Goal: Navigation & Orientation: Find specific page/section

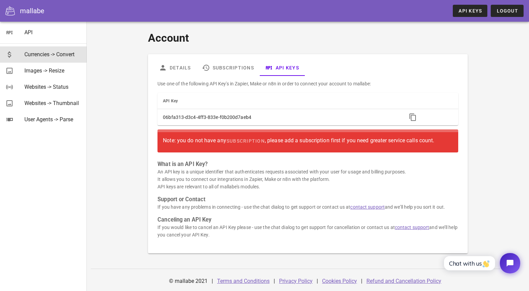
click at [60, 52] on div "Currencies -> Convert" at bounding box center [52, 54] width 57 height 6
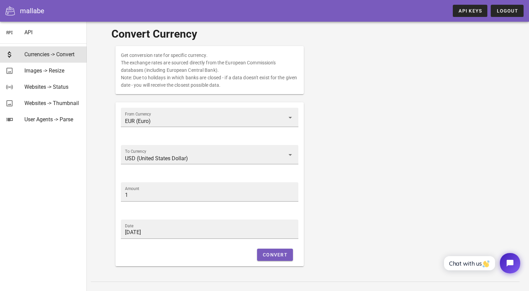
click at [217, 106] on div "From Currency EUR (Euro)" at bounding box center [210, 122] width 186 height 37
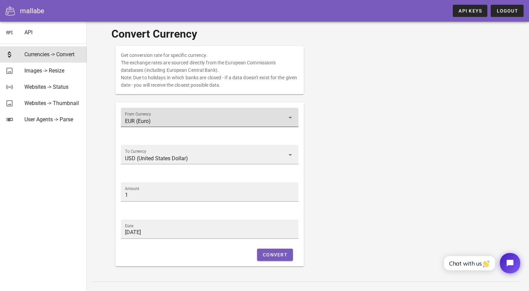
click at [218, 111] on div "From Currency EUR (Euro)" at bounding box center [210, 117] width 170 height 19
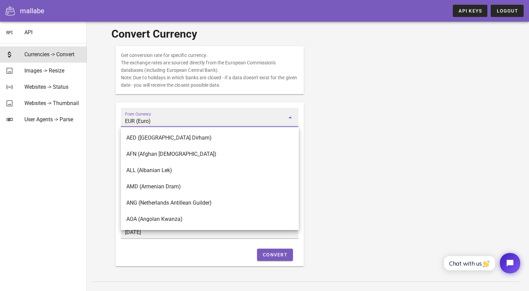
click at [356, 112] on div "Get conversion rate for specific currency. The exchange rates are sourced direc…" at bounding box center [307, 156] width 393 height 228
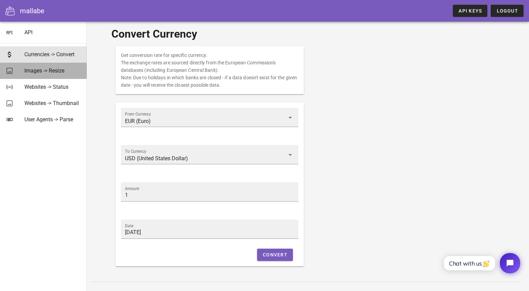
click at [64, 77] on div "Images -> Resize" at bounding box center [52, 70] width 57 height 15
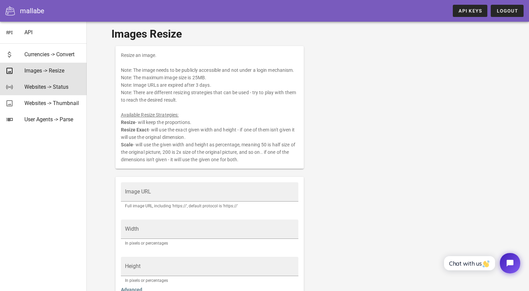
click at [66, 88] on div "Websites -> Status" at bounding box center [52, 87] width 57 height 6
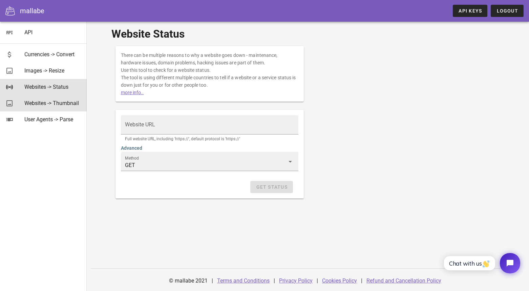
click at [69, 103] on div "Websites -> Thumbnail" at bounding box center [52, 103] width 57 height 6
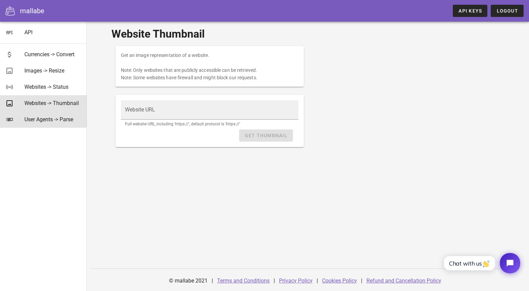
click at [65, 119] on div "User Agents -> Parse" at bounding box center [52, 119] width 57 height 6
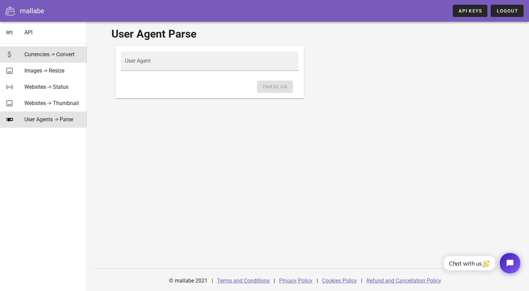
click at [49, 56] on div "Currencies -> Convert" at bounding box center [52, 54] width 57 height 6
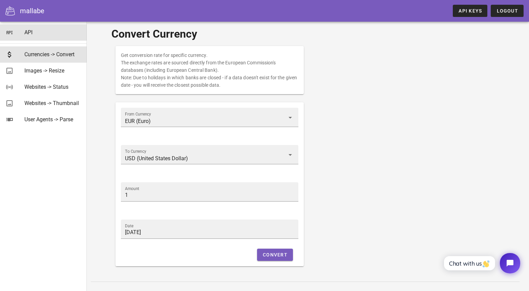
click at [29, 25] on div "API" at bounding box center [52, 32] width 57 height 15
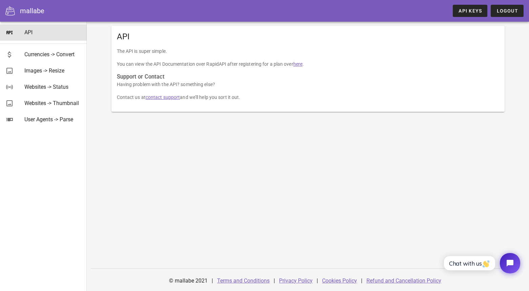
click at [40, 13] on div "mallabe" at bounding box center [32, 11] width 24 height 10
click at [43, 13] on div "mallabe" at bounding box center [32, 11] width 24 height 10
